Goal: Check status: Check status

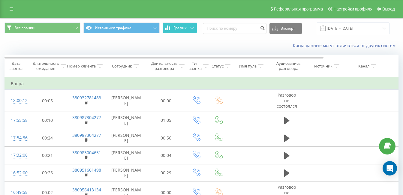
click at [189, 27] on button "График" at bounding box center [180, 28] width 35 height 11
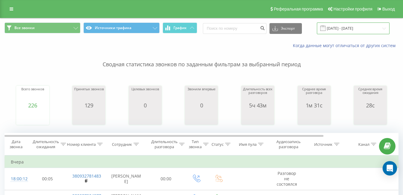
click at [358, 29] on input "15.09.2025 - 18.09.2025" at bounding box center [353, 29] width 73 height 12
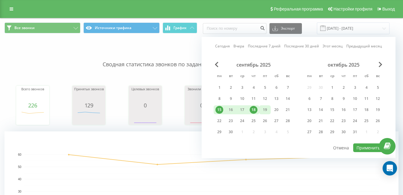
click at [263, 108] on div "19" at bounding box center [265, 110] width 8 height 8
click at [357, 145] on button "Применить" at bounding box center [368, 147] width 30 height 9
type input "19.09.2025 - 19.09.2025"
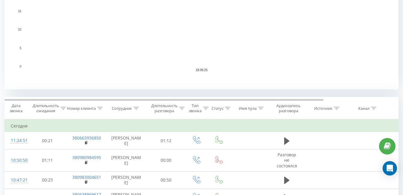
scroll to position [86, 0]
